Goal: Task Accomplishment & Management: Manage account settings

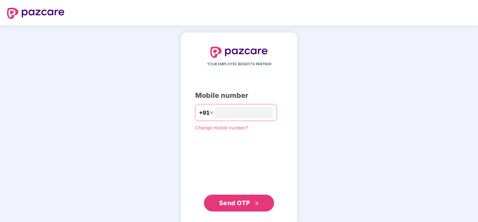
type input "**********"
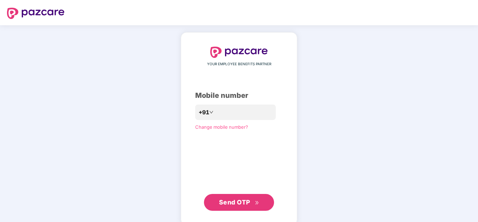
click at [229, 206] on span "Send OTP" at bounding box center [239, 202] width 40 height 10
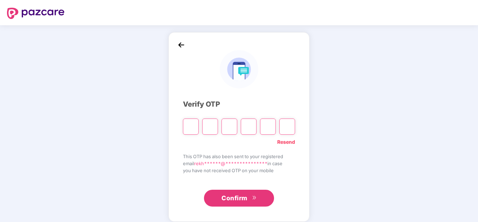
type input "*"
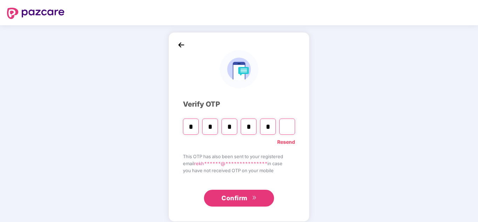
type input "*"
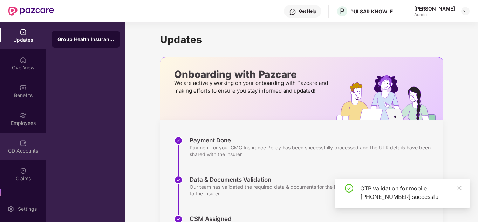
click at [13, 156] on div "CD Accounts" at bounding box center [23, 146] width 46 height 26
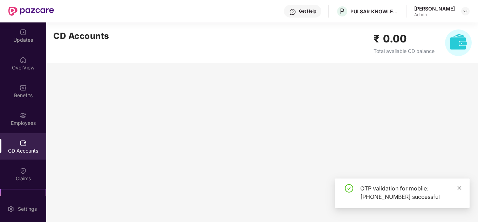
click at [458, 186] on icon "close" at bounding box center [459, 187] width 5 height 5
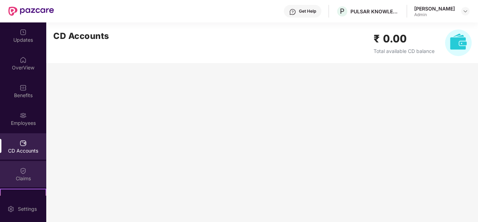
click at [27, 171] on div "Claims" at bounding box center [23, 174] width 46 height 26
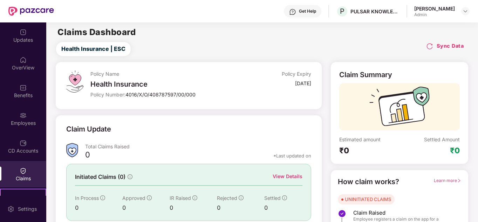
drag, startPoint x: 472, startPoint y: 105, endPoint x: 476, endPoint y: 109, distance: 5.0
click at [476, 109] on div "Policy Name Health Insurance Policy Number: 4016/X/O/408787597/00/000 Policy Ex…" at bounding box center [262, 168] width 440 height 213
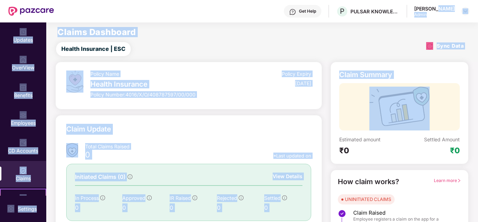
drag, startPoint x: 476, startPoint y: 109, endPoint x: 451, endPoint y: -28, distance: 138.9
click at [451, 0] on html "Get Help P PULSAR KNOWLEDGE CENTRE PRIVATE LIMITED [PERSON_NAME] Admin Updates …" at bounding box center [239, 111] width 478 height 222
click at [25, 113] on img at bounding box center [23, 115] width 7 height 7
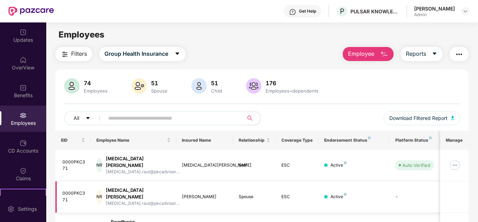
click at [190, 193] on div "[PERSON_NAME]" at bounding box center [205, 196] width 46 height 7
click at [118, 116] on input "text" at bounding box center [171, 118] width 126 height 11
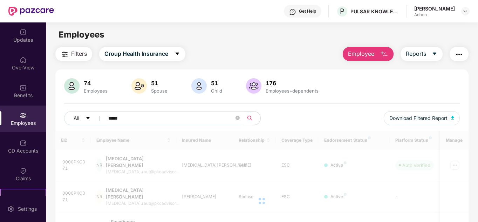
type input "*****"
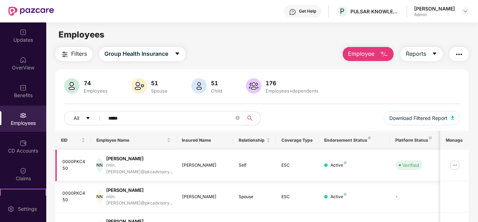
click at [457, 161] on img at bounding box center [454, 164] width 11 height 11
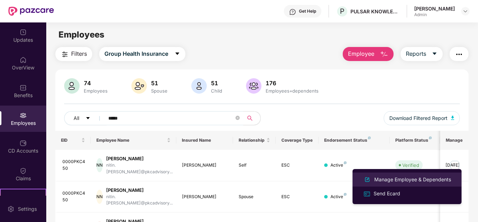
click at [402, 175] on div "Manage Employee & Dependents" at bounding box center [412, 179] width 79 height 8
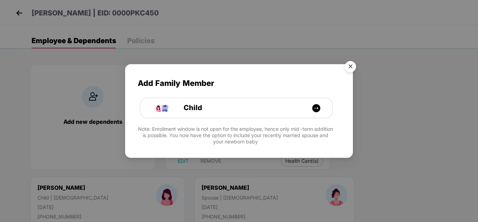
click at [352, 62] on img "Close" at bounding box center [350, 68] width 20 height 20
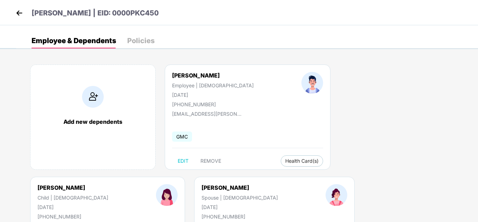
click at [140, 45] on div "Policies" at bounding box center [140, 40] width 27 height 15
